Goal: Information Seeking & Learning: Learn about a topic

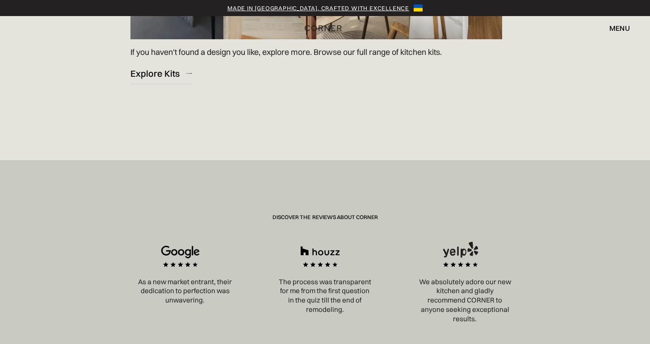
scroll to position [1501, 0]
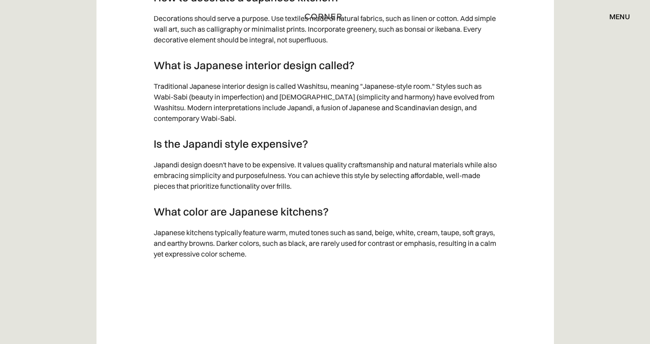
scroll to position [6645, 0]
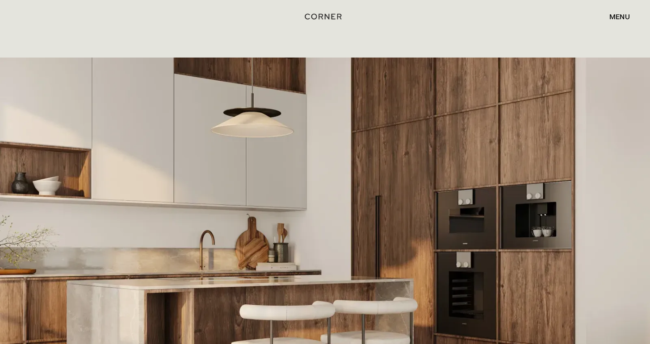
scroll to position [1818, 0]
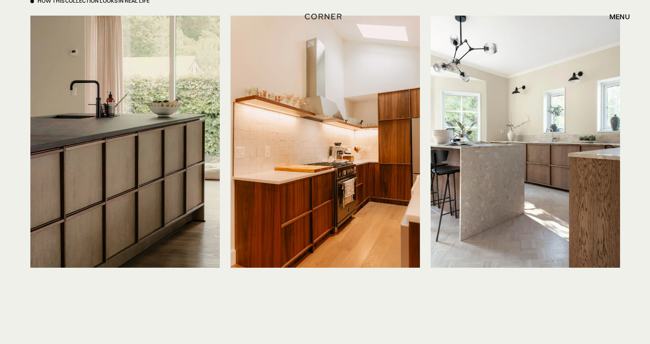
scroll to position [2189, 0]
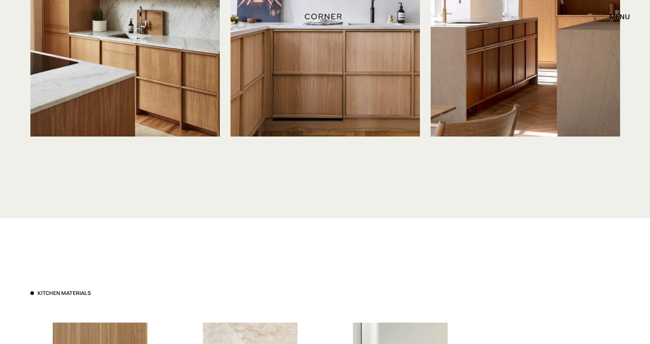
scroll to position [2410, 0]
